Goal: Task Accomplishment & Management: Manage account settings

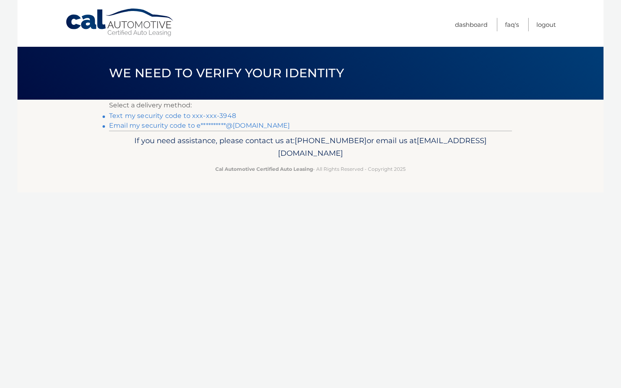
click at [204, 115] on link "Text my security code to xxx-xxx-3948" at bounding box center [172, 116] width 127 height 8
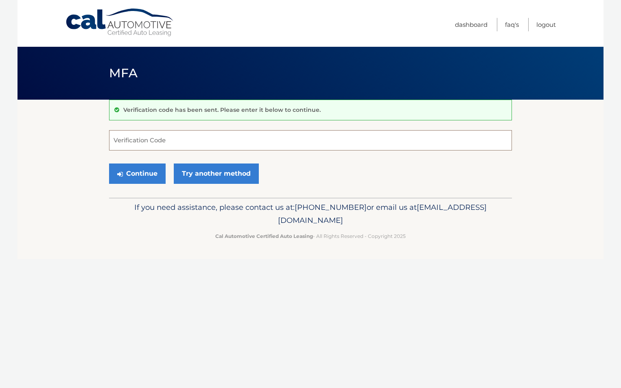
click at [179, 136] on input "Verification Code" at bounding box center [310, 140] width 403 height 20
type input "944126"
click at [109, 163] on button "Continue" at bounding box center [137, 173] width 57 height 20
click at [155, 174] on button "Continue" at bounding box center [137, 173] width 57 height 20
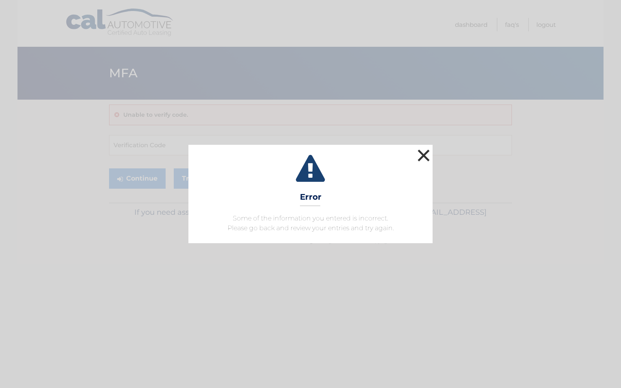
click at [418, 155] on button "×" at bounding box center [423, 155] width 16 height 16
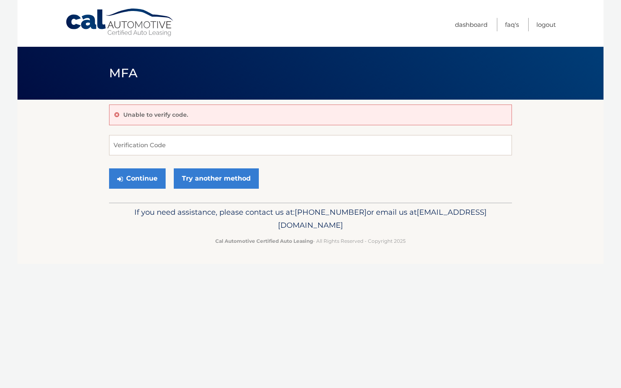
drag, startPoint x: 44, startPoint y: 152, endPoint x: 118, endPoint y: 102, distance: 89.7
click at [44, 152] on section "Unable to verify code. Verification Code Continue Try another method" at bounding box center [310, 151] width 586 height 103
click at [480, 26] on link "Dashboard" at bounding box center [471, 24] width 33 height 13
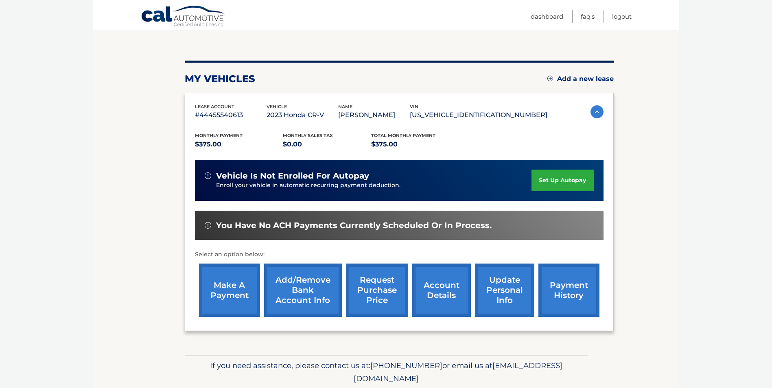
scroll to position [81, 0]
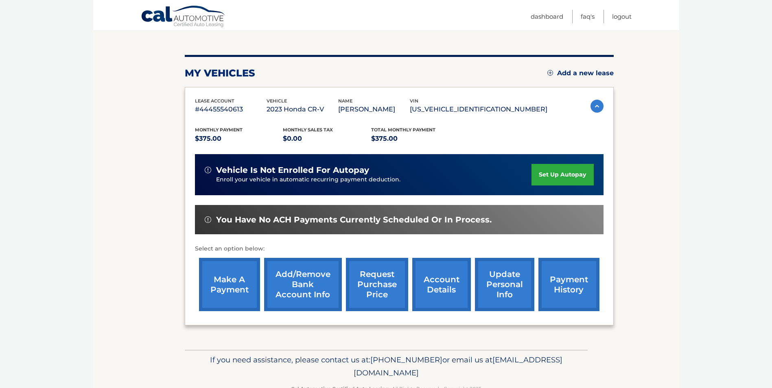
click at [560, 288] on link "payment history" at bounding box center [568, 284] width 61 height 53
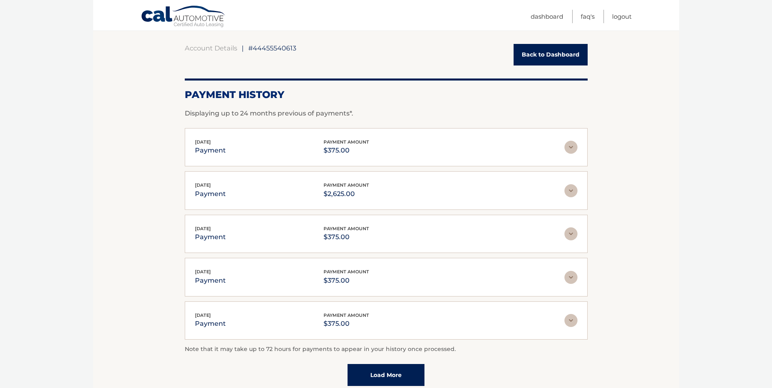
scroll to position [81, 0]
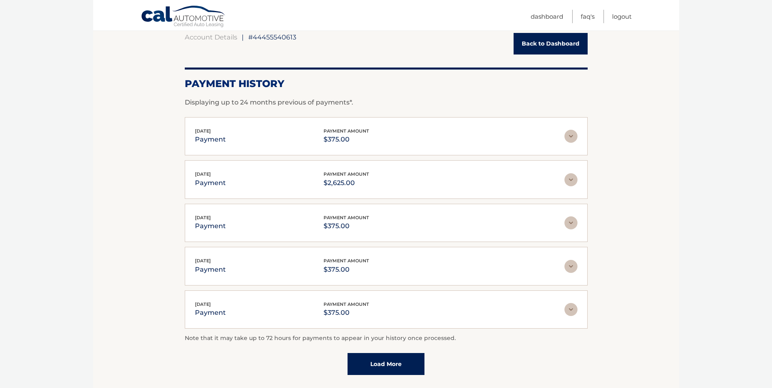
click at [573, 134] on img at bounding box center [570, 136] width 13 height 13
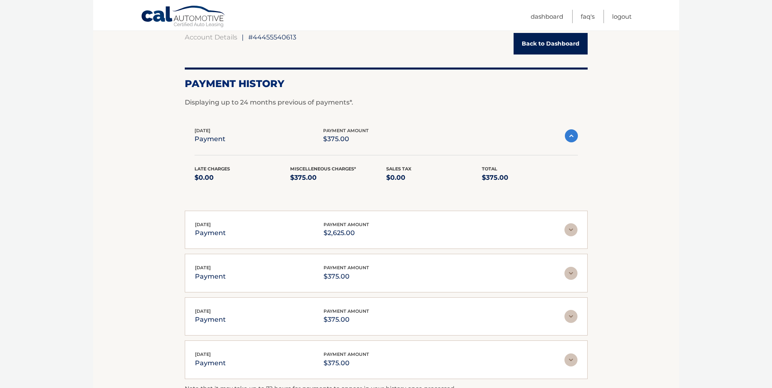
click at [570, 136] on img at bounding box center [571, 135] width 13 height 13
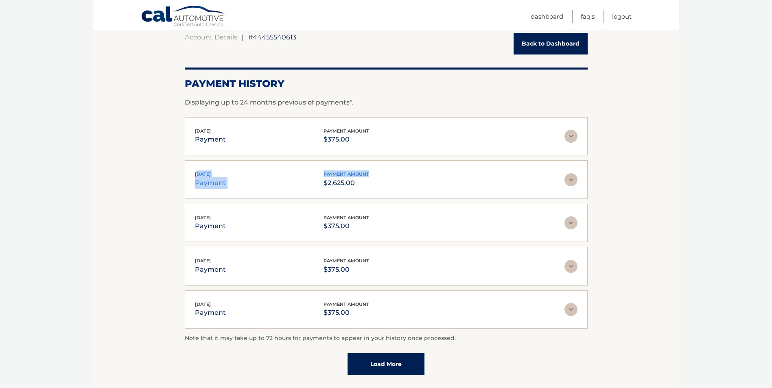
drag, startPoint x: 206, startPoint y: 174, endPoint x: 396, endPoint y: 170, distance: 190.4
click at [396, 170] on div "Sep 08, 2025 payment payment amount $2,625.00 Late Charges $0.00 Miscelleneous …" at bounding box center [386, 179] width 403 height 39
click at [735, 218] on body "Cal Automotive Menu Dashboard FAQ's Logout |" at bounding box center [386, 113] width 772 height 388
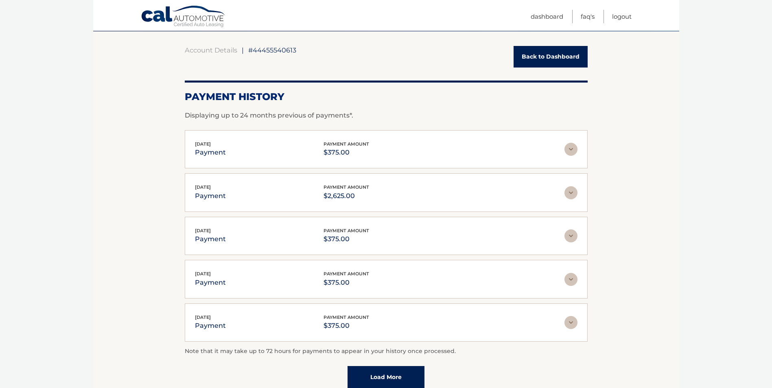
scroll to position [65, 0]
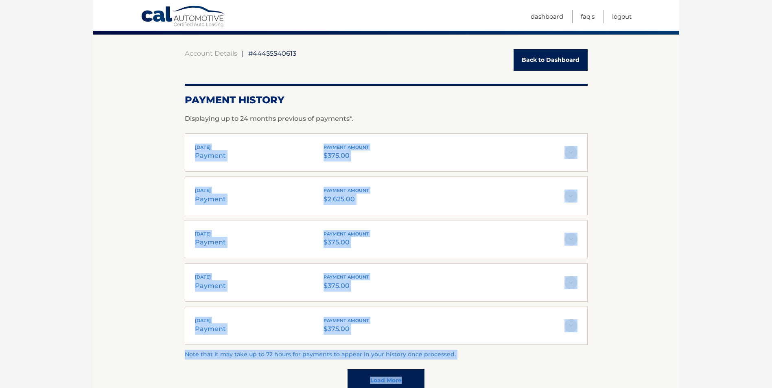
drag, startPoint x: 193, startPoint y: 143, endPoint x: 597, endPoint y: 161, distance: 404.3
click at [597, 161] on section "Account Details | #44455540613 Back to Dashboard Payment History Displaying up …" at bounding box center [386, 221] width 586 height 373
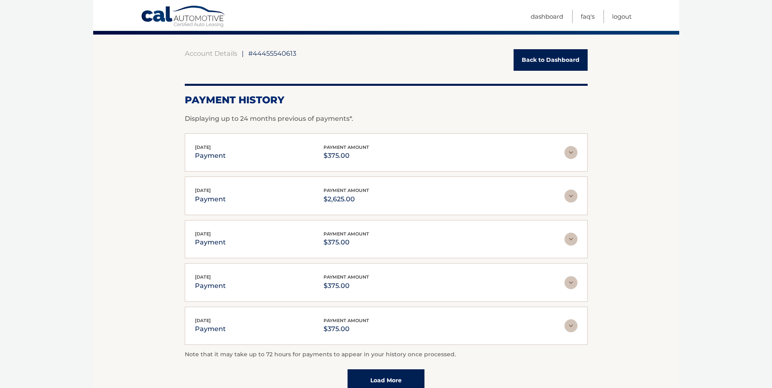
drag, startPoint x: 597, startPoint y: 161, endPoint x: 648, endPoint y: 156, distance: 51.1
click at [661, 161] on section "Account Details | #44455540613 Back to Dashboard Payment History Displaying up …" at bounding box center [386, 221] width 586 height 373
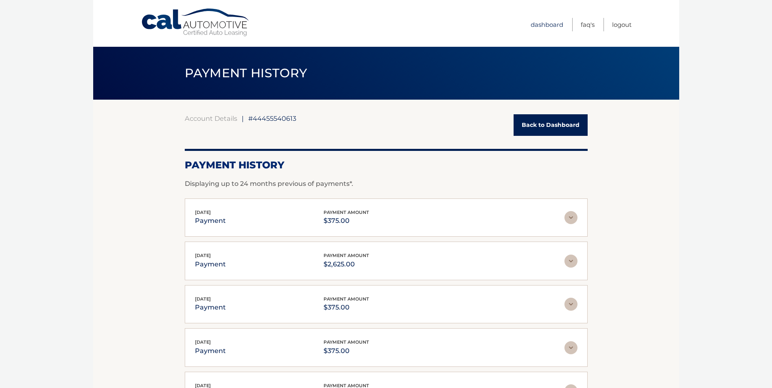
click at [555, 26] on link "Dashboard" at bounding box center [546, 24] width 33 height 13
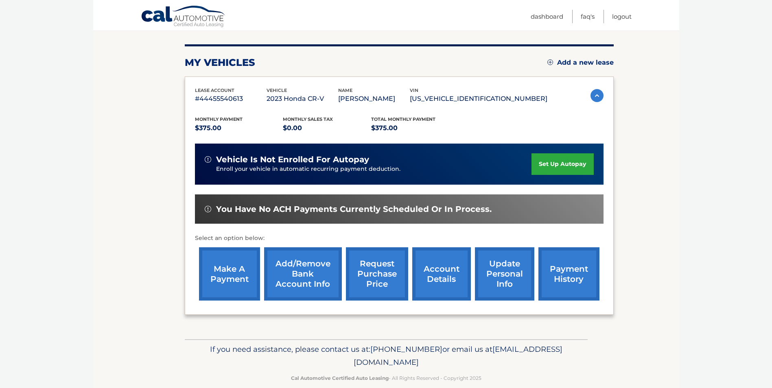
scroll to position [105, 0]
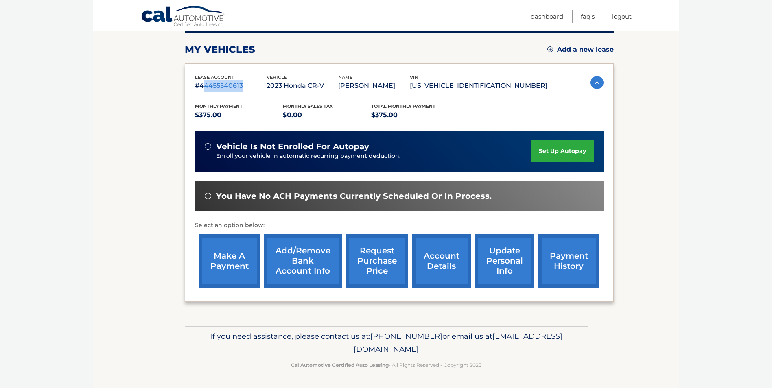
drag, startPoint x: 202, startPoint y: 88, endPoint x: 253, endPoint y: 84, distance: 51.8
click at [253, 84] on p "#44455540613" at bounding box center [231, 85] width 72 height 11
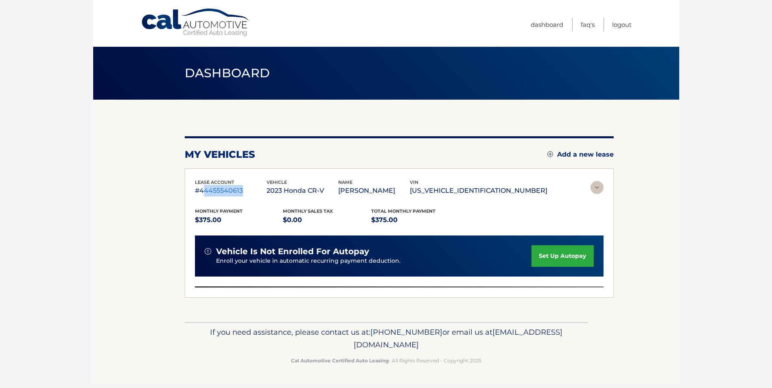
scroll to position [0, 0]
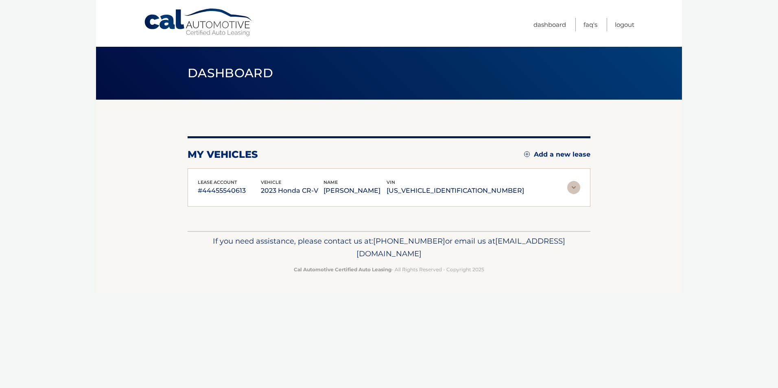
click at [141, 163] on section "my vehicles Add a new lease lease account #44455540613 vehicle 2023 Honda CR-V …" at bounding box center [389, 165] width 586 height 131
click at [576, 191] on img at bounding box center [573, 187] width 13 height 13
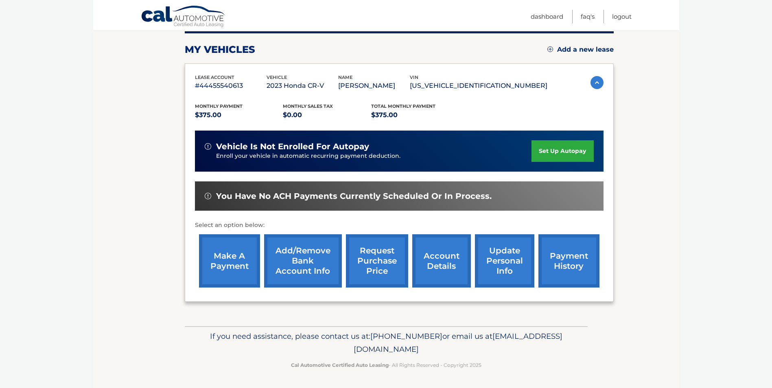
scroll to position [64, 0]
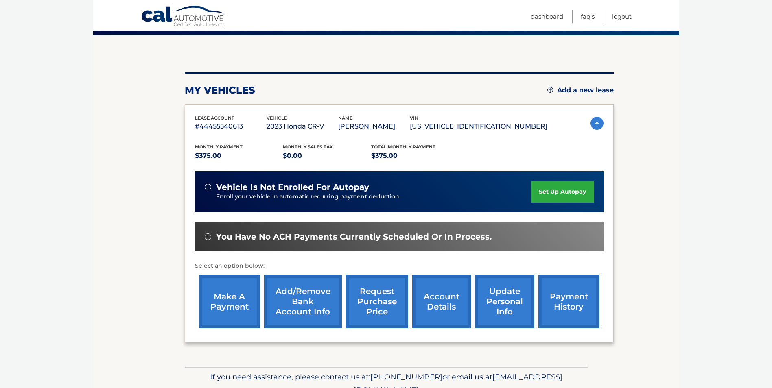
click at [557, 300] on link "payment history" at bounding box center [568, 301] width 61 height 53
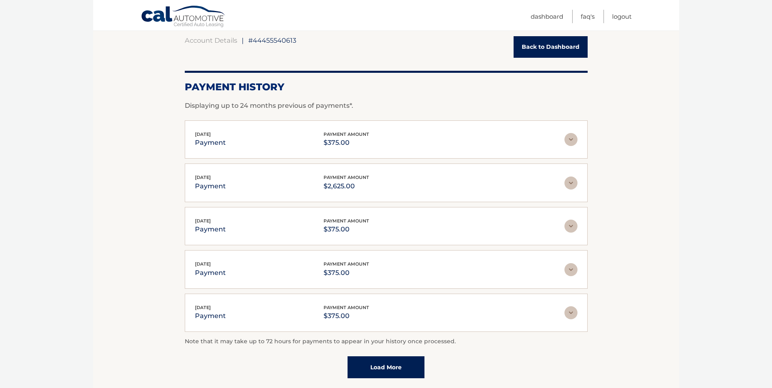
scroll to position [81, 0]
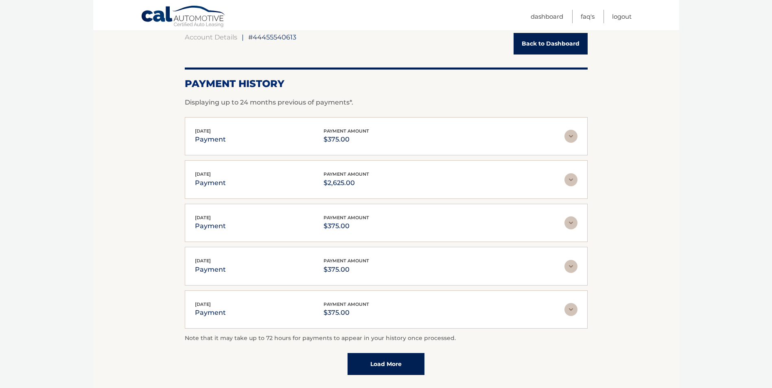
click at [574, 179] on img at bounding box center [570, 179] width 13 height 13
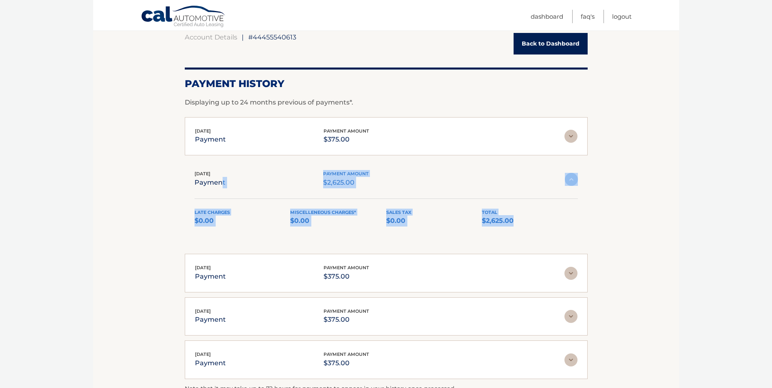
drag, startPoint x: 524, startPoint y: 220, endPoint x: 219, endPoint y: 180, distance: 307.7
click at [219, 180] on div "Sep 08, 2025 payment payment amount $2,625.00 Late Charges $0.00 Miscelleneous …" at bounding box center [386, 202] width 403 height 85
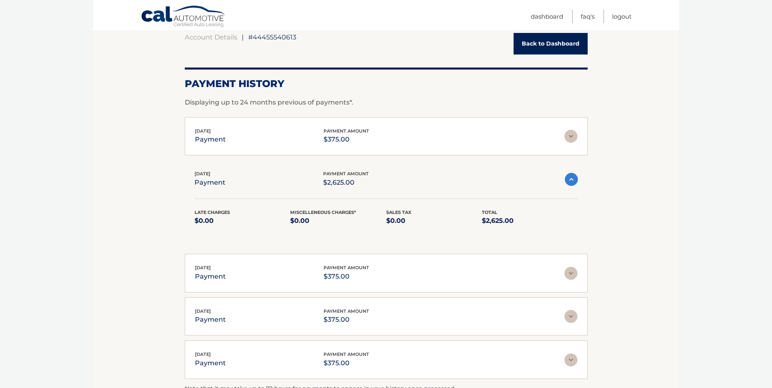
click at [34, 134] on body "Cal Automotive Menu Dashboard FAQ's Logout |" at bounding box center [386, 113] width 772 height 388
drag, startPoint x: 355, startPoint y: 145, endPoint x: 194, endPoint y: 126, distance: 161.8
click at [194, 126] on div "Sep 09, 2025 payment payment amount $375.00 Late Charges $0.00 Miscelleneous Ch…" at bounding box center [386, 136] width 403 height 39
click at [661, 138] on section "Account Details | #44455540613 Back to Dashboard Payment History Displaying up …" at bounding box center [386, 229] width 586 height 423
drag, startPoint x: 357, startPoint y: 139, endPoint x: 191, endPoint y: 133, distance: 166.4
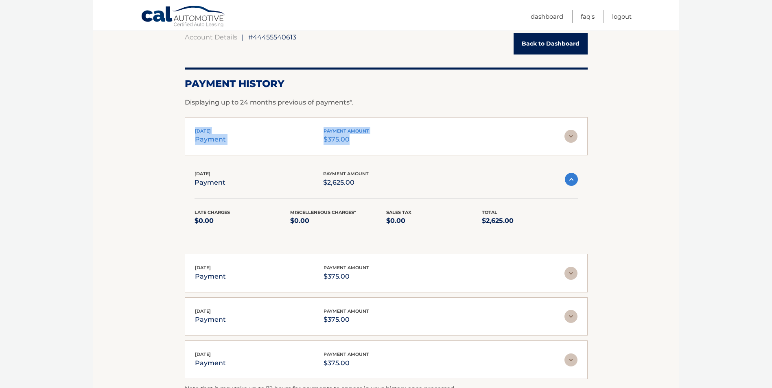
click at [191, 133] on div "Sep 09, 2025 payment payment amount $375.00 Late Charges $0.00 Miscelleneous Ch…" at bounding box center [386, 136] width 403 height 39
click at [558, 137] on div "Sep 09, 2025 payment payment amount $375.00" at bounding box center [379, 136] width 369 height 18
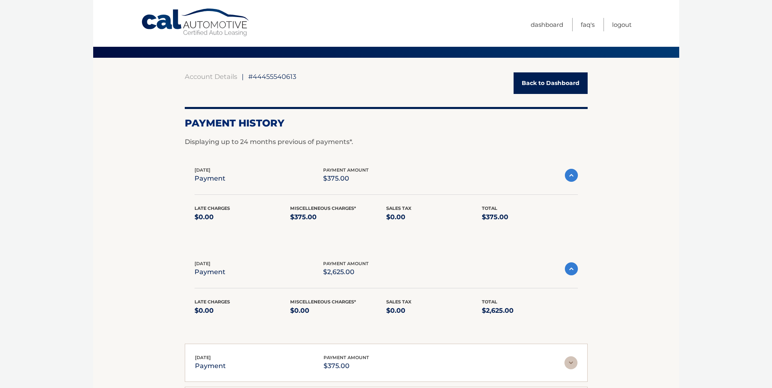
scroll to position [0, 0]
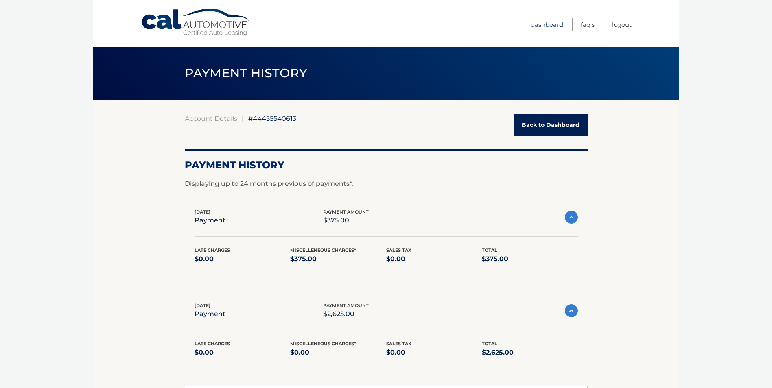
click at [552, 21] on link "Dashboard" at bounding box center [546, 24] width 33 height 13
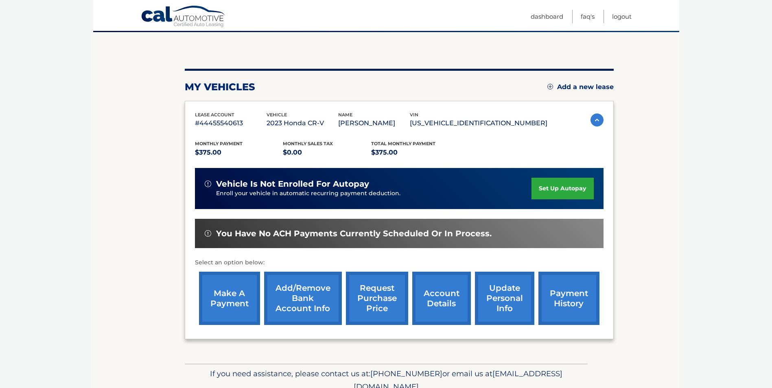
scroll to position [64, 0]
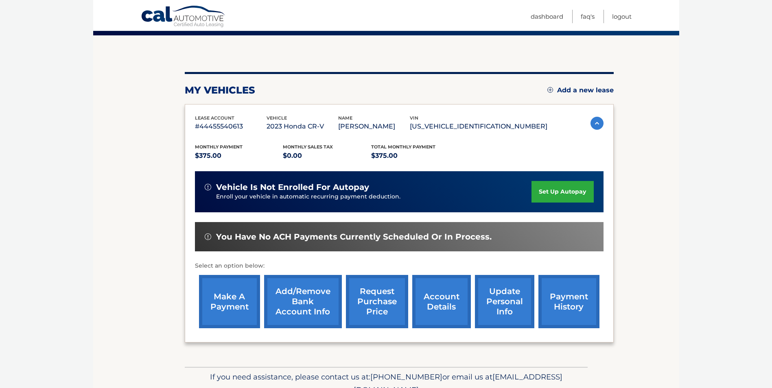
click at [502, 295] on link "update personal info" at bounding box center [504, 301] width 59 height 53
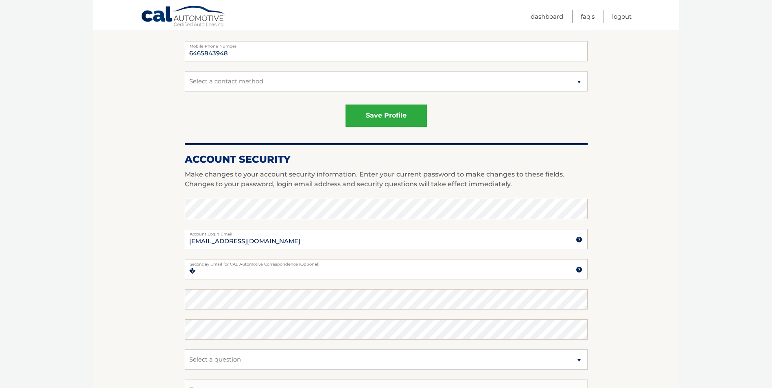
scroll to position [285, 0]
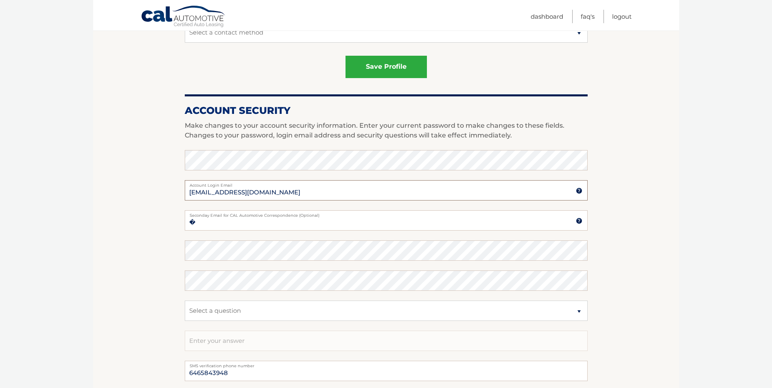
drag, startPoint x: 283, startPoint y: 194, endPoint x: 172, endPoint y: 184, distance: 111.9
click at [174, 184] on section "Account Overview | Edit Profile account information [STREET_ADDRESS] Address St…" at bounding box center [386, 129] width 586 height 628
click at [132, 174] on section "Account Overview | Edit Profile account information [STREET_ADDRESS] Address St…" at bounding box center [386, 129] width 586 height 628
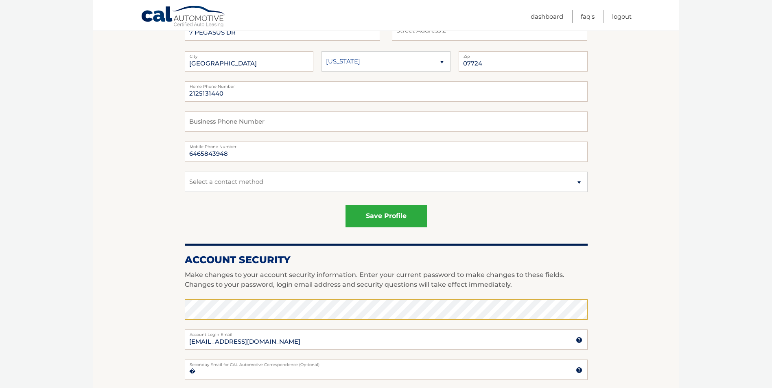
scroll to position [325, 0]
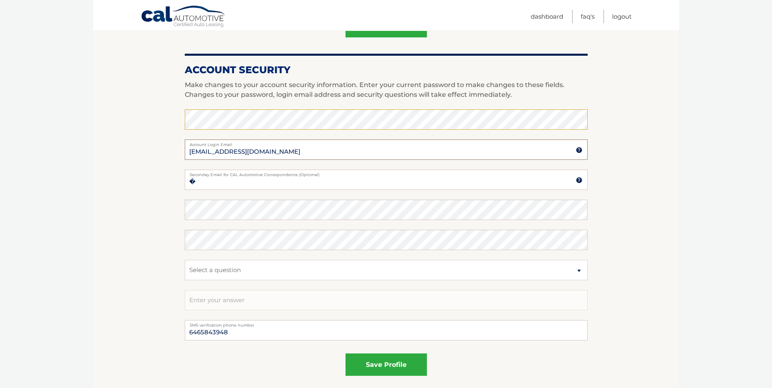
drag, startPoint x: 275, startPoint y: 152, endPoint x: 133, endPoint y: 152, distance: 141.9
click at [133, 152] on section "Account Overview | Edit Profile account information 7 PEGASUS DR Street Address…" at bounding box center [386, 88] width 586 height 628
click at [171, 120] on section "Account Overview | Edit Profile account information 7 PEGASUS DR Street Address…" at bounding box center [386, 88] width 586 height 628
drag, startPoint x: 271, startPoint y: 155, endPoint x: 131, endPoint y: 144, distance: 141.1
click at [131, 144] on section "Account Overview | Edit Profile account information 7 PEGASUS DR Street Address…" at bounding box center [386, 88] width 586 height 628
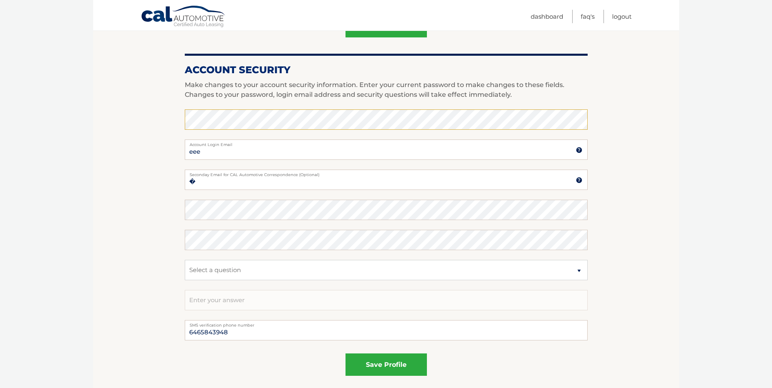
click at [614, 161] on section "Account Overview | Edit Profile account information 7 PEGASUS DR Street Address…" at bounding box center [386, 88] width 586 height 628
click at [235, 152] on input "eee" at bounding box center [386, 150] width 403 height 20
click at [106, 143] on section "Account Overview | Edit Profile account information 7 PEGASUS DR Street Address…" at bounding box center [386, 88] width 586 height 628
click at [204, 151] on input "eee" at bounding box center [386, 150] width 403 height 20
type input "[EMAIL_ADDRESS][DOMAIN_NAME]"
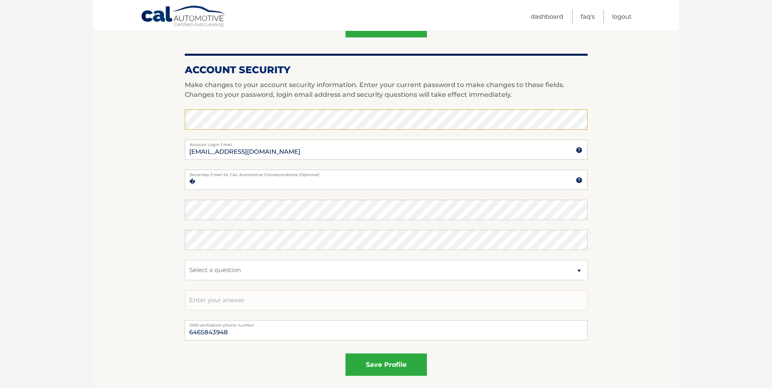
click at [163, 159] on section "Account Overview | Edit Profile account information 7 PEGASUS DR Street Address…" at bounding box center [386, 88] width 586 height 628
click at [401, 366] on button "save profile" at bounding box center [385, 364] width 81 height 22
click at [540, 142] on label "Account Login Email" at bounding box center [386, 143] width 403 height 7
click at [540, 142] on input "[EMAIL_ADDRESS][DOMAIN_NAME]" at bounding box center [386, 150] width 403 height 20
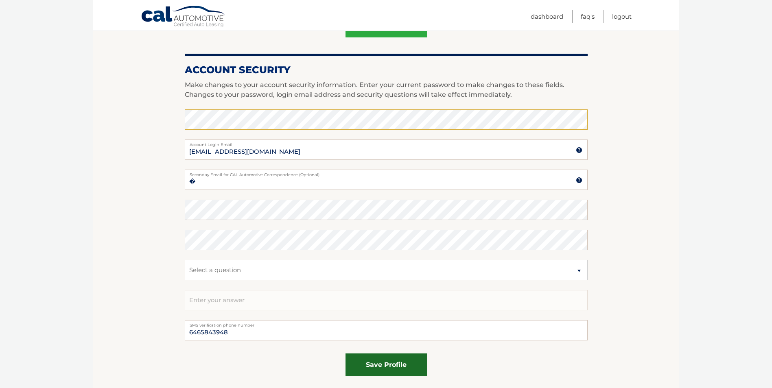
click at [397, 353] on fieldset "save profile" at bounding box center [386, 367] width 403 height 35
click at [396, 364] on button "save profile" at bounding box center [385, 364] width 81 height 22
click at [109, 169] on section "Account Overview | Edit Profile account information 7 PEGASUS DR Street Address…" at bounding box center [386, 88] width 586 height 628
click at [229, 179] on input "�" at bounding box center [386, 180] width 403 height 20
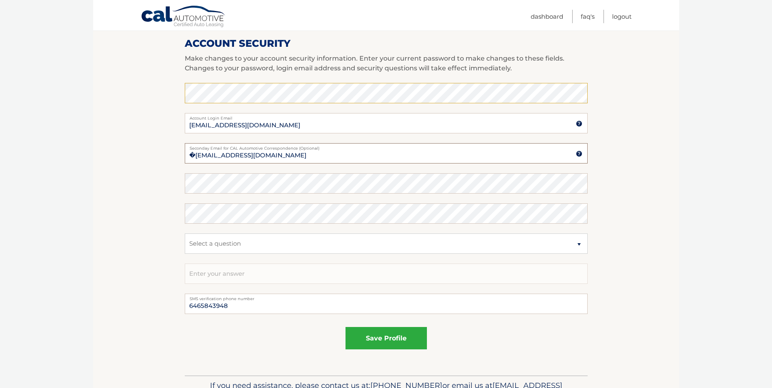
scroll to position [366, 0]
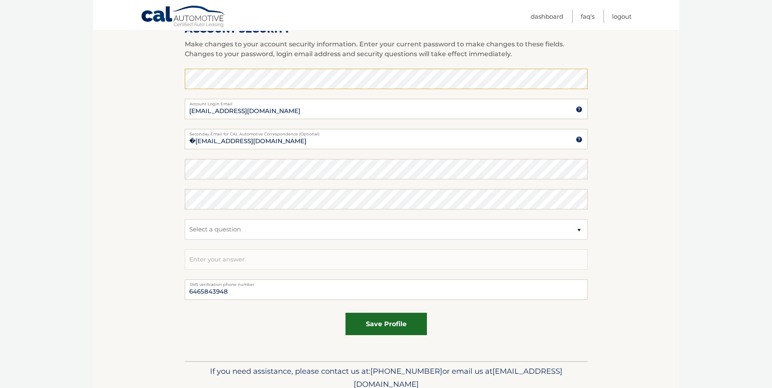
click at [378, 318] on button "save profile" at bounding box center [385, 324] width 81 height 22
drag, startPoint x: 194, startPoint y: 141, endPoint x: 185, endPoint y: 140, distance: 8.6
click at [185, 140] on input "�eeddy@ringlerassociates.com" at bounding box center [386, 139] width 403 height 20
type input "[EMAIL_ADDRESS][DOMAIN_NAME]"
click at [393, 328] on button "save profile" at bounding box center [385, 324] width 81 height 22
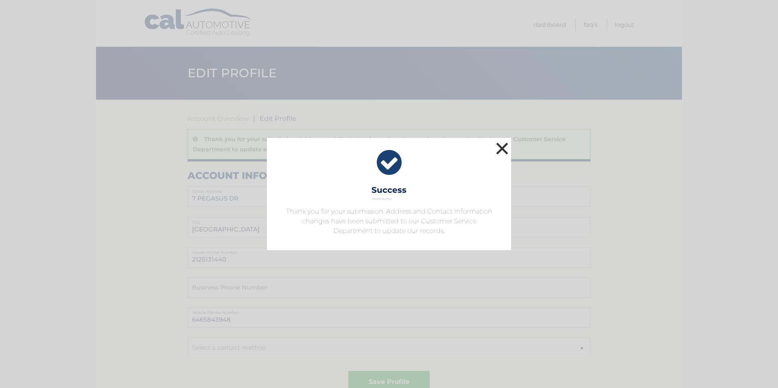
click at [499, 155] on button "×" at bounding box center [502, 148] width 16 height 16
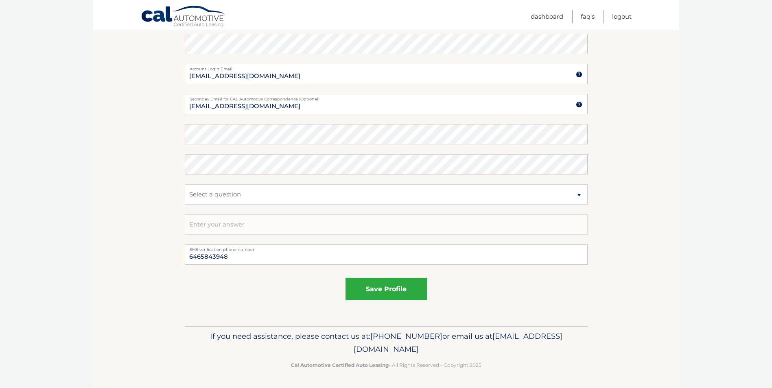
scroll to position [65, 0]
